Goal: Information Seeking & Learning: Learn about a topic

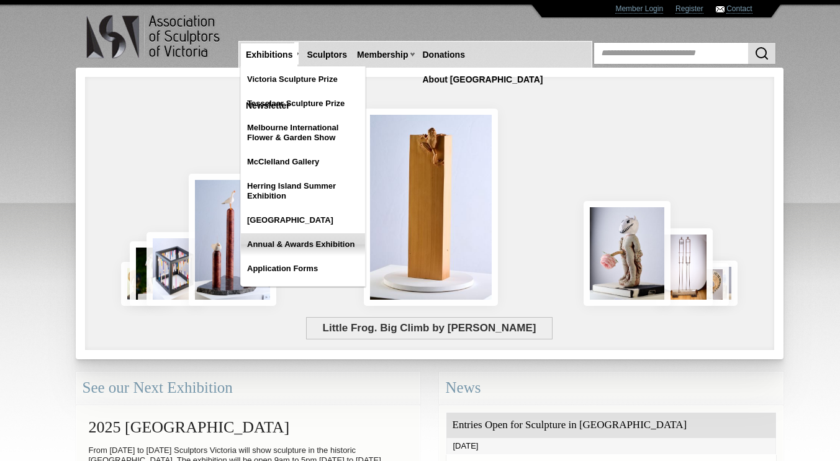
click at [281, 243] on link "Annual & Awards Exhibition" at bounding box center [303, 244] width 124 height 22
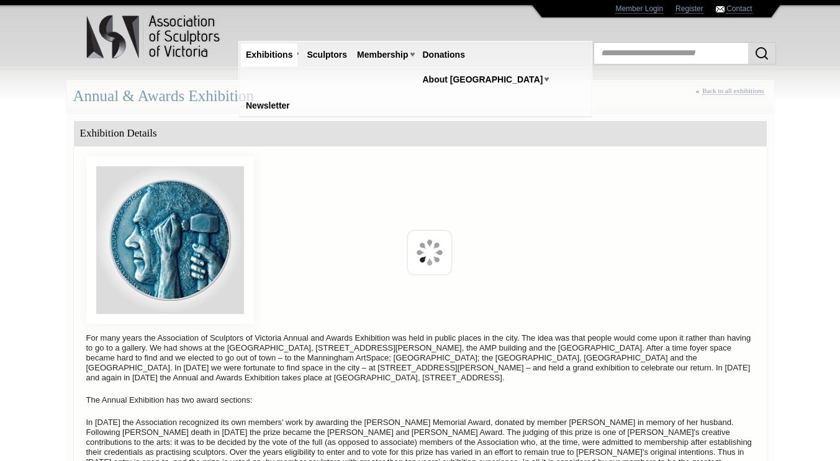
scroll to position [542, 0]
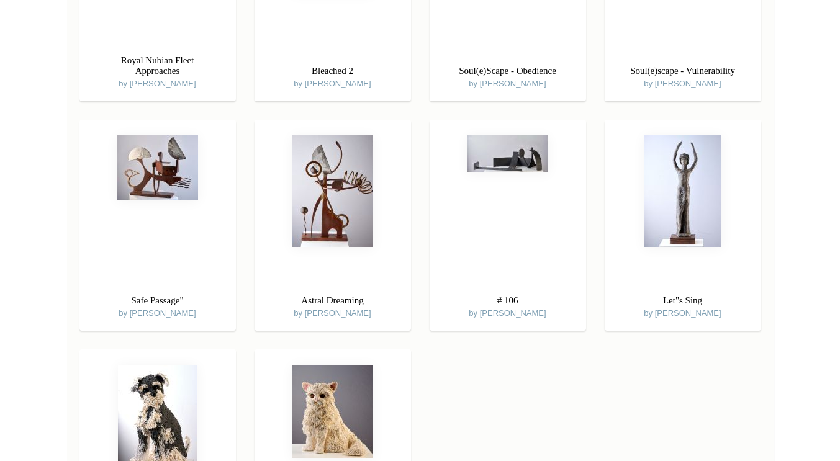
scroll to position [5789, 0]
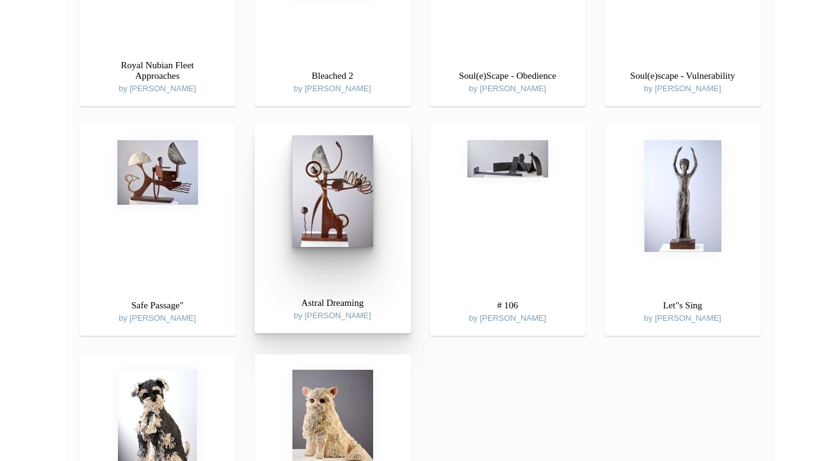
click at [359, 211] on img at bounding box center [332, 191] width 81 height 112
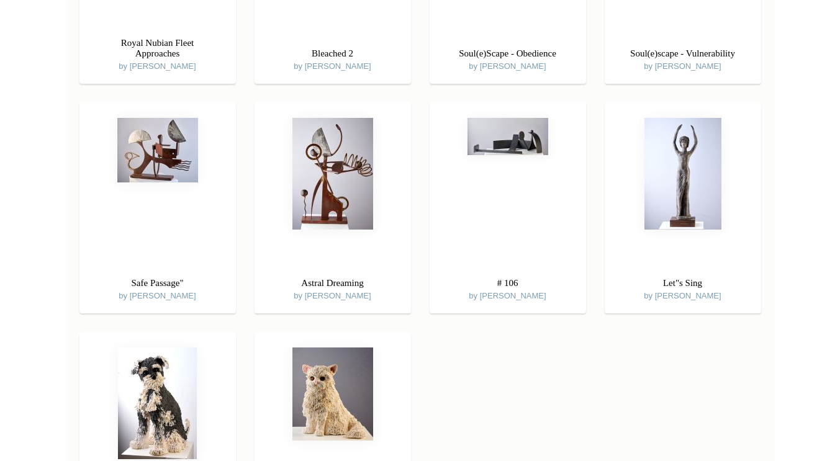
scroll to position [5827, 0]
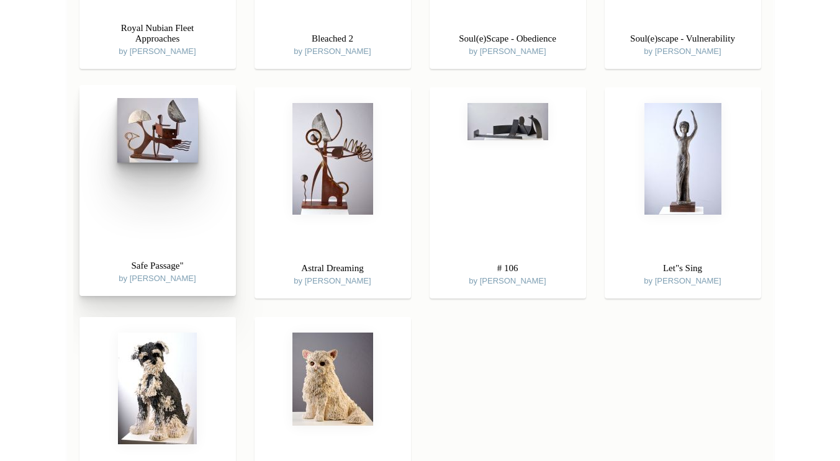
click at [171, 127] on img at bounding box center [157, 130] width 81 height 65
